Goal: Task Accomplishment & Management: Manage account settings

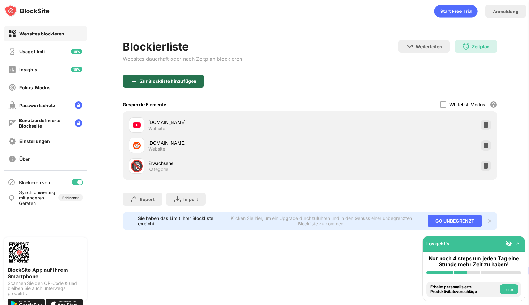
click at [183, 77] on div "Zur Blockliste hinzufügen" at bounding box center [163, 81] width 81 height 13
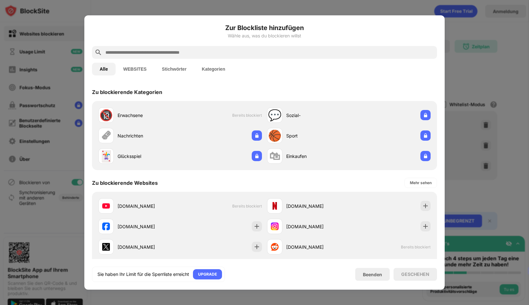
click at [137, 51] on input "text" at bounding box center [270, 53] width 330 height 8
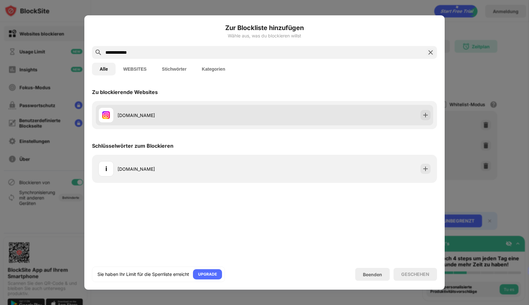
type input "**********"
click at [155, 117] on div "instagram.com" at bounding box center [191, 115] width 147 height 7
click at [428, 115] on img at bounding box center [425, 115] width 6 height 6
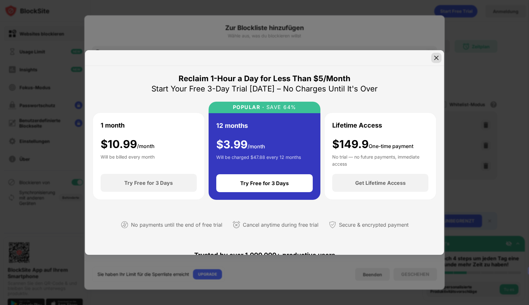
click at [435, 59] on img at bounding box center [436, 58] width 6 height 6
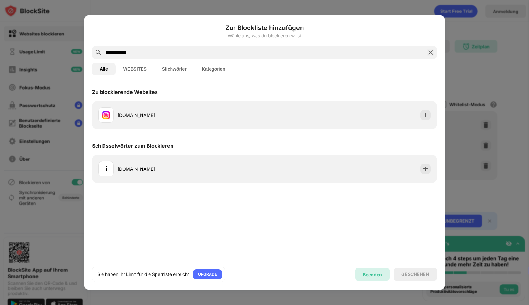
click at [373, 274] on div "Beenden" at bounding box center [372, 274] width 19 height 5
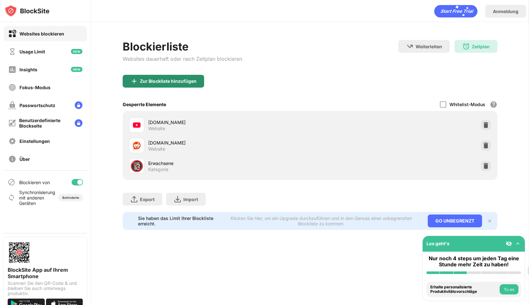
click at [191, 80] on div "Zur Blockliste hinzufügen" at bounding box center [168, 81] width 57 height 5
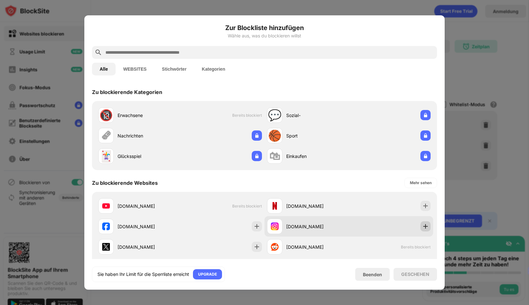
click at [422, 227] on img at bounding box center [425, 226] width 6 height 6
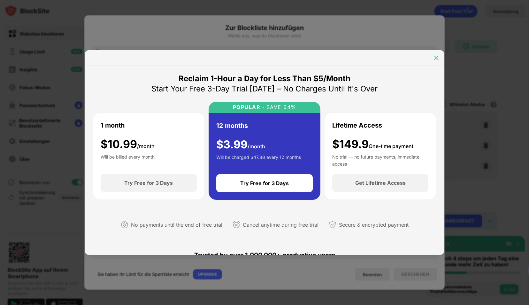
click at [438, 56] on img at bounding box center [436, 58] width 6 height 6
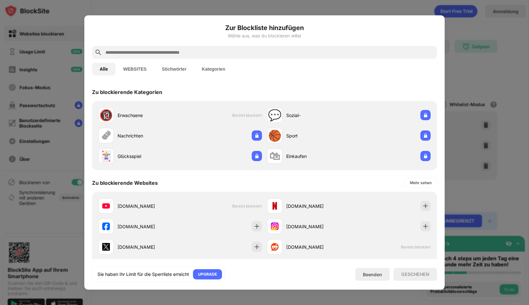
click at [468, 114] on div at bounding box center [264, 152] width 529 height 305
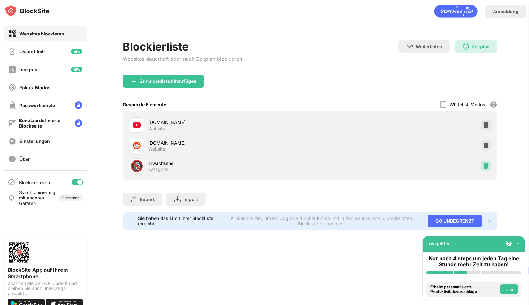
click at [483, 166] on img at bounding box center [486, 166] width 6 height 6
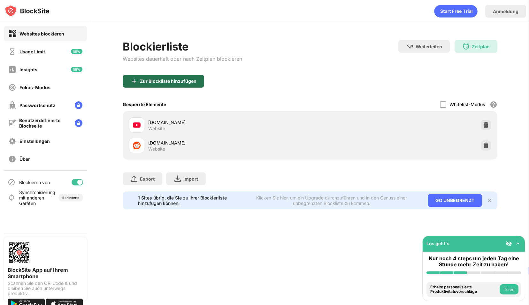
click at [168, 76] on div "Zur Blockliste hinzufügen" at bounding box center [163, 81] width 81 height 13
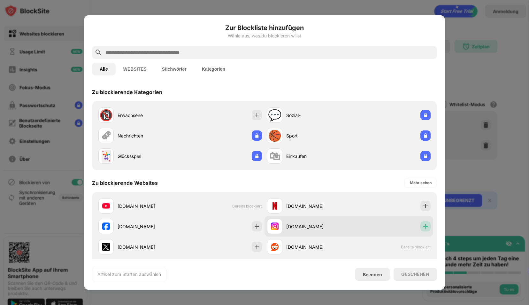
click at [422, 226] on img at bounding box center [425, 226] width 6 height 6
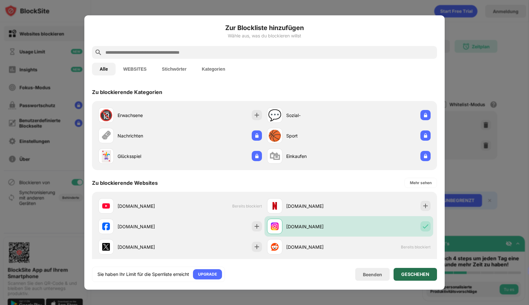
click at [410, 274] on div "GESCHEHEN" at bounding box center [415, 274] width 28 height 5
